Goal: Ask a question

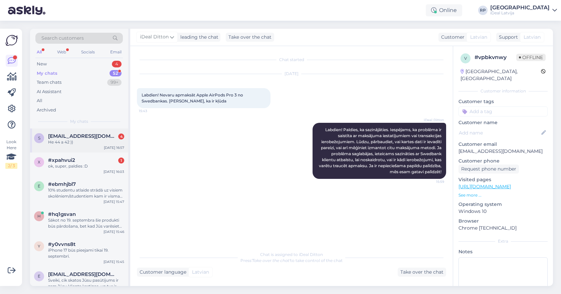
click at [83, 143] on div "Не 44 а 42 ))" at bounding box center [86, 142] width 76 height 6
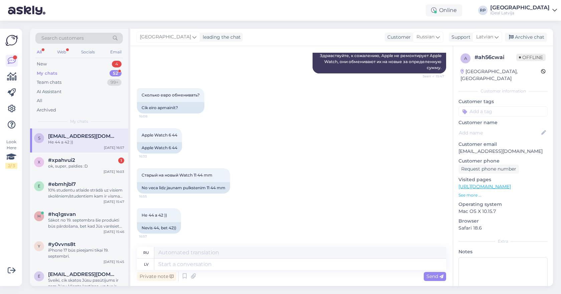
scroll to position [140, 0]
click at [185, 262] on textarea at bounding box center [300, 264] width 292 height 11
type textarea "Par s"
type textarea "О"
type textarea "Par sasistu stik"
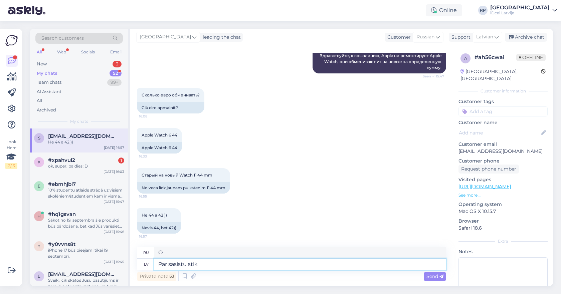
type textarea "О шишке"
type textarea "Par sasistu stikliņu J"
type textarea "О разбитом стакане"
type textarea "Par sasistu stikliņu Jūs varat"
type textarea "За разбитый стакан ты"
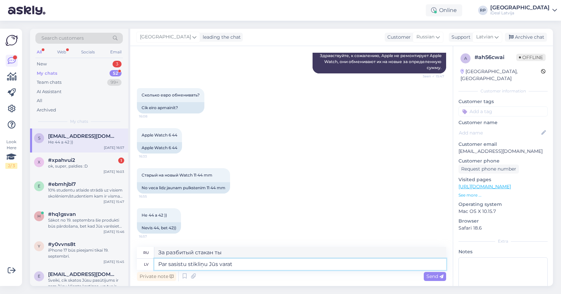
type textarea "Par sasistu stikliņu Jūs varat d"
type textarea "Для разбитого стекла вы можете"
type textarea "Par sasistu stikliņu Jūs varat dabūt"
type textarea "Вы можете получить возврат денег за разбитое стекло."
type textarea "Par sasistu stikliņu Jūs varat dabūt 7 ei"
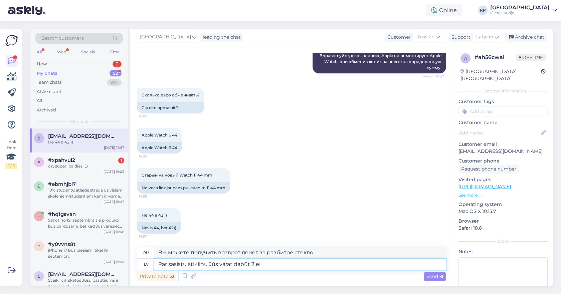
type textarea "За разбитый стакан можно получить 7."
type textarea "Par sasistu stikliņu Jūs varat dabūt 7 eiro at"
type textarea "За разбитое стекло можно получить 7 евро."
type textarea "Par sasistu stikliņu Jūs varat dabūt 7 eiro atlaidi"
type textarea "Вы можете получить скидку 7 евро за разбитое стекло."
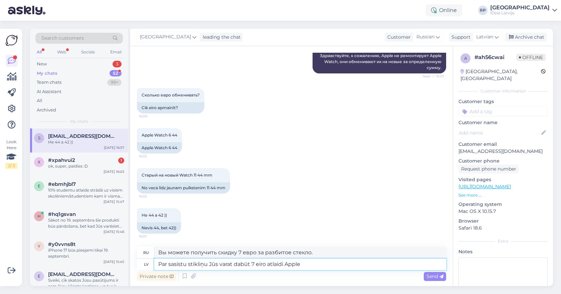
type textarea "Par sasistu stikliņu Jūs varat dabūt 7 eiro atlaidi Apple W"
type textarea "Вы можете получить скидку 7 евро от Apple за разбитое стекло."
type textarea "Par sasistu stikliņu Jūs varat dabūt 7 eiro atlaidi Apple Watch 1"
type textarea "Вы можете получить скидку 7 евро на Apple Watch за разбитое стекло."
type textarea "Par sasistu stikliņu Jūs varat dabūt 7 eiro atlaidi Apple Watch 11"
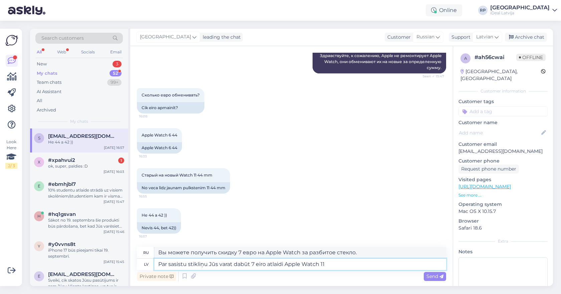
type textarea "Вы можете получить скидку 7 евро на Apple Watch 11 за разбитое стекло."
type textarea "Par sasistu stikliņu Jūs varat dabūt 7 eiro atlaidi Apple Watch 11"
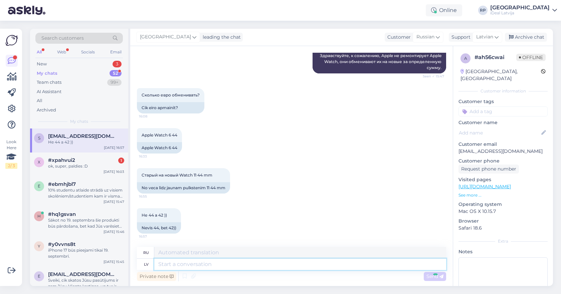
scroll to position [192, 0]
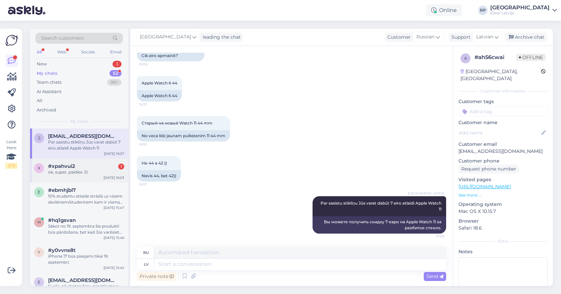
click at [88, 176] on div "x #xpahvui2 1 ok, super, paldies :D [DATE] 16:03" at bounding box center [79, 171] width 98 height 24
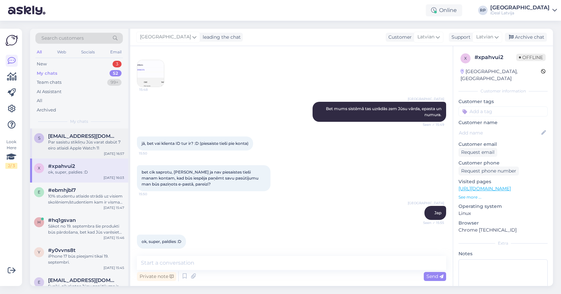
click at [98, 146] on div "Par sasistu stikliņu Jūs varat dabūt 7 eiro atlaidi Apple Watch 11" at bounding box center [86, 145] width 76 height 12
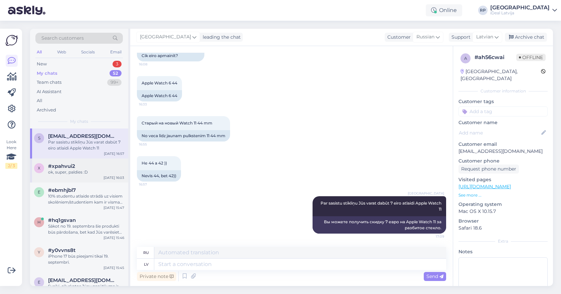
click at [82, 177] on div "x #xpahvui2 ok, super, paldies :D [DATE] 16:03" at bounding box center [79, 171] width 98 height 24
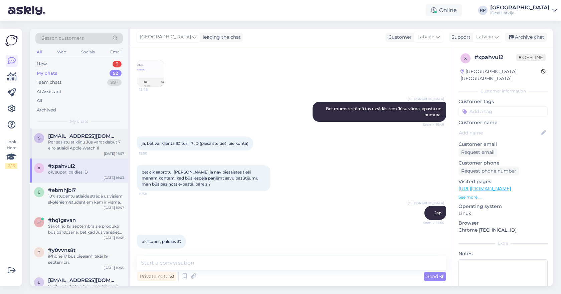
click at [95, 149] on div "Par sasistu stikliņu Jūs varat dabūt 7 eiro atlaidi Apple Watch 11" at bounding box center [86, 145] width 76 height 12
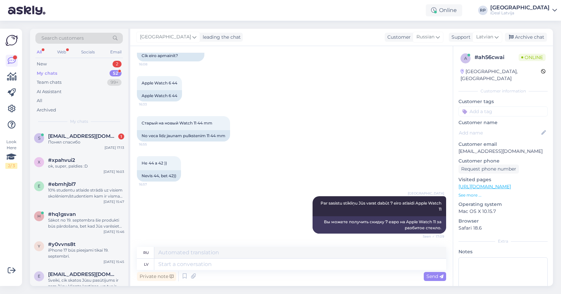
scroll to position [232, 0]
